Goal: Transaction & Acquisition: Obtain resource

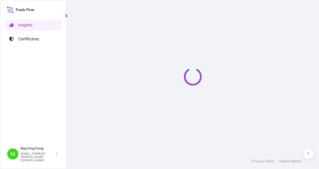
select select "2025"
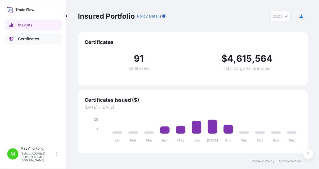
click at [30, 39] on p "Certificates" at bounding box center [28, 39] width 21 height 6
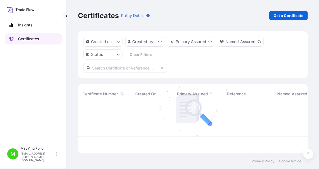
scroll to position [48, 226]
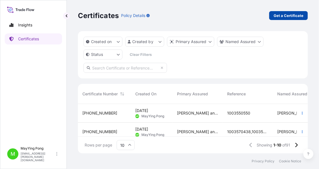
click at [279, 17] on p "Get a Certificate" at bounding box center [288, 16] width 30 height 6
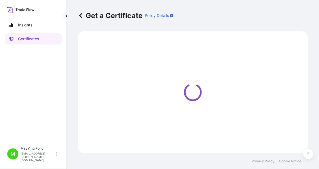
select select "Ocean Vessel"
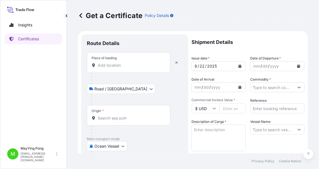
click at [103, 61] on div "Place of loading" at bounding box center [128, 62] width 83 height 21
click at [103, 63] on input "Place of loading" at bounding box center [131, 66] width 66 height 6
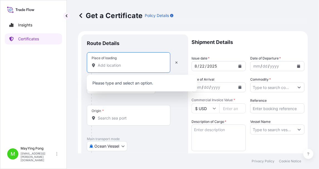
click at [140, 65] on input "Place of loading" at bounding box center [131, 66] width 66 height 6
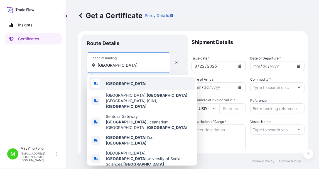
click at [118, 85] on b "[GEOGRAPHIC_DATA]" at bounding box center [126, 83] width 41 height 5
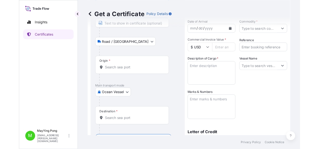
scroll to position [55, 0]
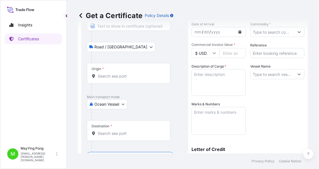
type input "[GEOGRAPHIC_DATA]"
click at [110, 77] on input "Origin *" at bounding box center [131, 76] width 66 height 6
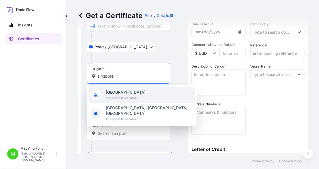
click at [117, 93] on span "[GEOGRAPHIC_DATA]" at bounding box center [126, 93] width 40 height 6
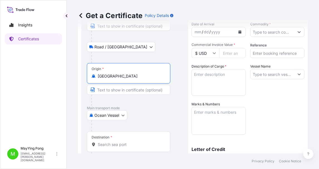
type input "[GEOGRAPHIC_DATA]"
click at [113, 139] on div "Destination *" at bounding box center [128, 142] width 83 height 21
click at [113, 142] on input "Destination *" at bounding box center [131, 145] width 66 height 6
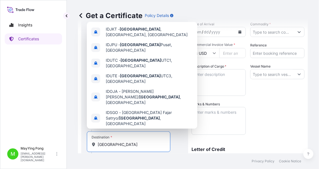
click at [127, 131] on span "[GEOGRAPHIC_DATA] , [GEOGRAPHIC_DATA]" at bounding box center [147, 134] width 83 height 6
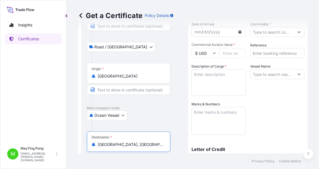
type input "[GEOGRAPHIC_DATA], [GEOGRAPHIC_DATA]"
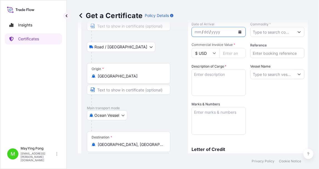
click at [238, 31] on icon "Calendar" at bounding box center [239, 31] width 3 height 3
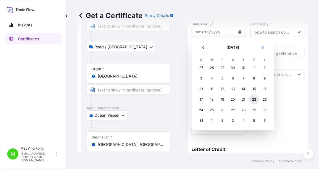
click at [255, 100] on div "22" at bounding box center [254, 100] width 10 height 10
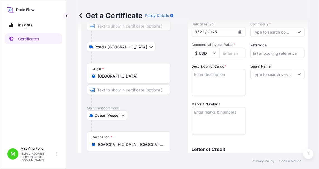
click at [261, 30] on div "Get a Certificate Policy Details" at bounding box center [193, 15] width 230 height 31
click at [288, 31] on div "Get a Certificate Policy Details" at bounding box center [193, 15] width 230 height 31
click at [294, 31] on div "Get a Certificate Policy Details" at bounding box center [193, 15] width 230 height 31
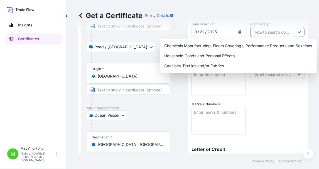
click at [262, 34] on input "Commodity *" at bounding box center [272, 32] width 44 height 10
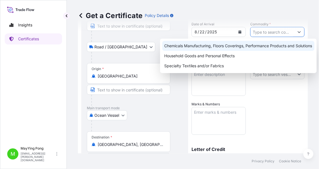
click at [229, 46] on div "Chemicals Manufacturing, Floors Coverings, Performance Products and Solutions" at bounding box center [238, 46] width 152 height 10
type input "Chemicals Manufacturing, Floors Coverings, Performance Products and Solutions"
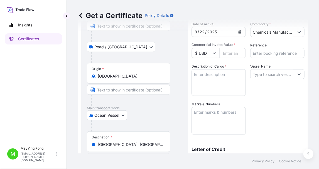
click at [228, 52] on input "Commercial Invoice Value *" at bounding box center [232, 53] width 26 height 10
type input "36"
type input "36000"
type input "1003565842"
click at [197, 75] on textarea "Description of Cargo *" at bounding box center [218, 82] width 54 height 27
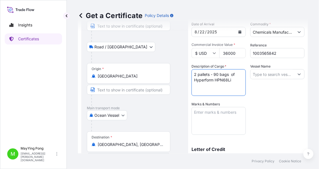
type textarea "2 pallets - 90 bags of Hyperform HPN68Li"
click at [260, 73] on input "Vessel Name" at bounding box center [272, 74] width 44 height 10
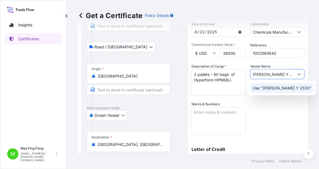
type input "[PERSON_NAME] Y 253S"
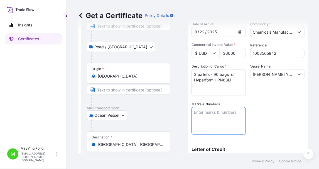
click at [198, 112] on textarea "Marks & Numbers" at bounding box center [218, 121] width 54 height 28
paste textarea "009 PROPINDO"
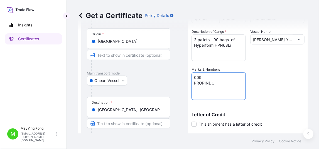
scroll to position [52, 0]
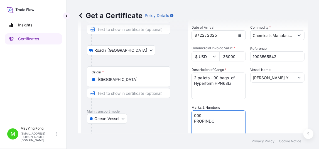
click at [194, 115] on textarea "009 PROPINDO" at bounding box center [218, 124] width 54 height 28
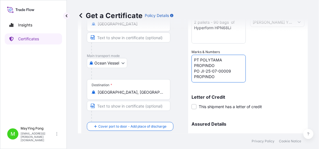
scroll to position [108, 0]
drag, startPoint x: 216, startPoint y: 77, endPoint x: 192, endPoint y: 77, distance: 23.9
click at [192, 77] on textarea "PT POLYTAMA PROPINDO PO JI-25-07-00009 PROPINDO" at bounding box center [218, 69] width 54 height 28
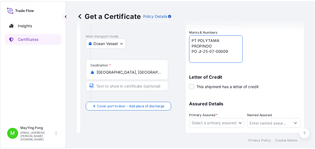
scroll to position [135, 0]
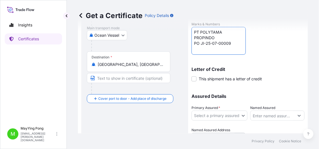
type textarea "PT POLYTAMA PROPINDO PO JI-25-07-00009"
click at [215, 114] on body "Insights Certificates M MayYing Pong [EMAIL_ADDRESS][PERSON_NAME][DOMAIN_NAME] …" at bounding box center [159, 74] width 319 height 149
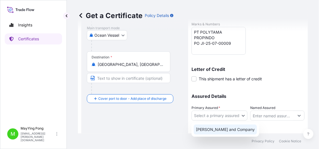
click at [222, 129] on div "[PERSON_NAME] and Company" at bounding box center [225, 130] width 63 height 10
select select "31531"
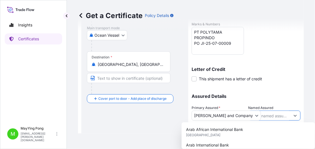
click at [271, 115] on input "Named Assured" at bounding box center [269, 116] width 42 height 10
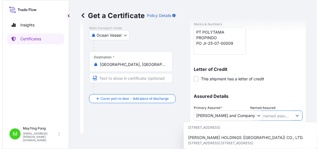
scroll to position [111, 0]
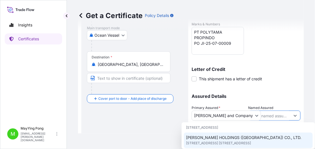
click at [241, 135] on span "[PERSON_NAME] HOLDINGS ([GEOGRAPHIC_DATA]) CO., LTD." at bounding box center [243, 138] width 115 height 6
type input "[PERSON_NAME] HOLDINGS ([GEOGRAPHIC_DATA]) CO., LTD."
type input "[STREET_ADDRESS] [STREET_ADDRESS],"
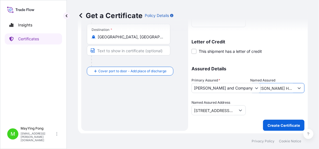
scroll to position [163, 0]
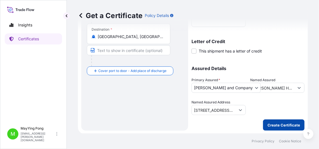
click at [285, 124] on p "Create Certificate" at bounding box center [283, 125] width 33 height 6
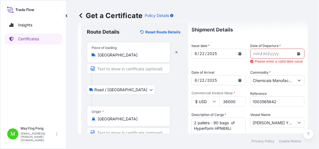
scroll to position [0, 0]
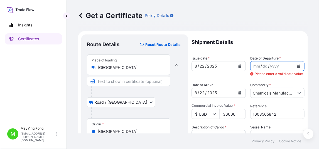
click at [297, 67] on icon "Calendar" at bounding box center [298, 66] width 3 height 3
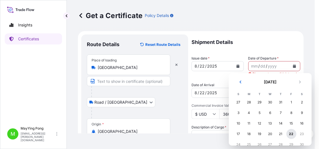
click at [290, 133] on div "22" at bounding box center [291, 134] width 10 height 10
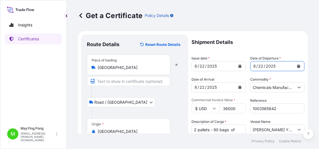
click at [238, 88] on icon "Calendar" at bounding box center [239, 87] width 3 height 3
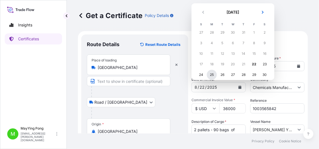
click at [211, 76] on div "25" at bounding box center [212, 75] width 10 height 10
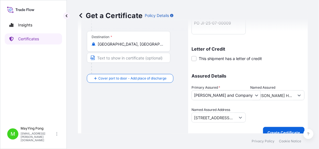
scroll to position [163, 0]
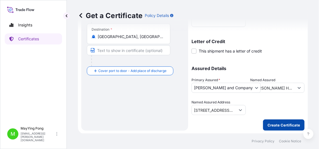
click at [283, 122] on p "Create Certificate" at bounding box center [283, 125] width 33 height 6
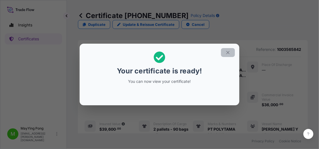
click at [229, 53] on icon "button" at bounding box center [227, 52] width 5 height 5
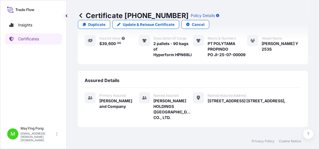
scroll to position [131, 0]
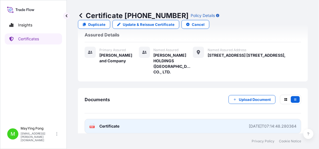
click at [92, 126] on text "PDF" at bounding box center [92, 127] width 4 height 2
